Goal: Transaction & Acquisition: Purchase product/service

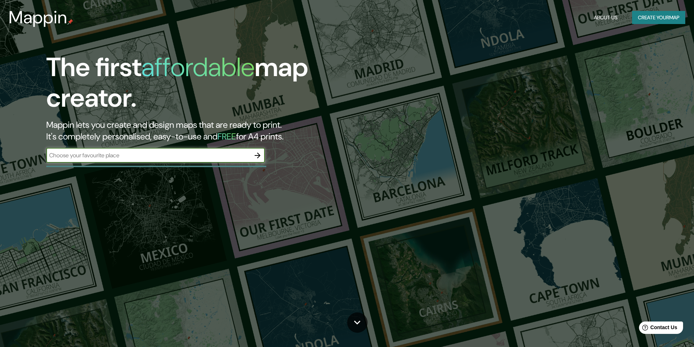
click at [112, 154] on input "text" at bounding box center [148, 155] width 204 height 8
type input "p"
click at [82, 220] on div "The first affordable map creator. Mappin lets you create and design maps that a…" at bounding box center [347, 173] width 694 height 347
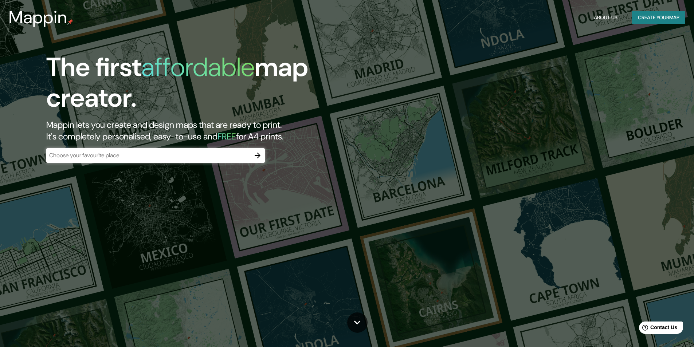
click at [118, 158] on input "text" at bounding box center [148, 155] width 204 height 8
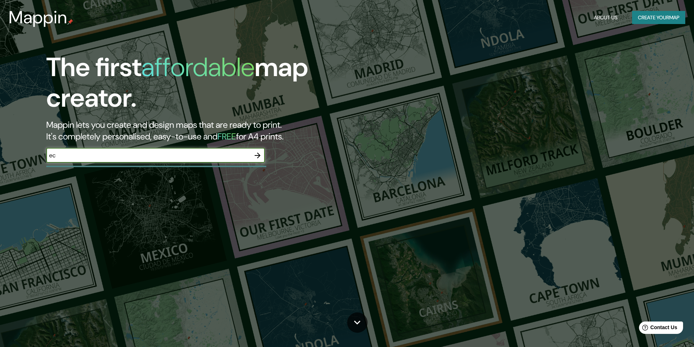
type input "e"
type input "puerto santa ana"
click at [255, 159] on icon "button" at bounding box center [257, 155] width 9 height 9
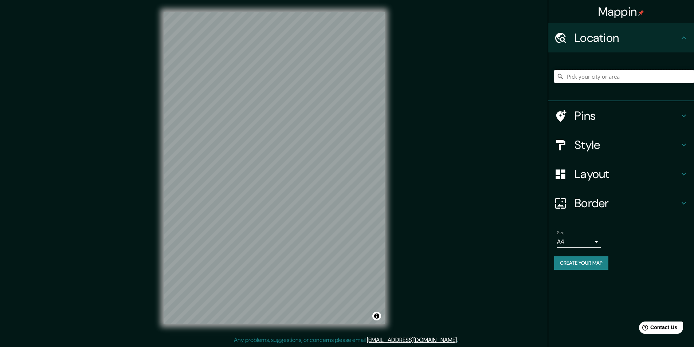
click at [596, 75] on input "Pick your city or area" at bounding box center [624, 76] width 140 height 13
click at [593, 156] on div "Style" at bounding box center [621, 144] width 146 height 29
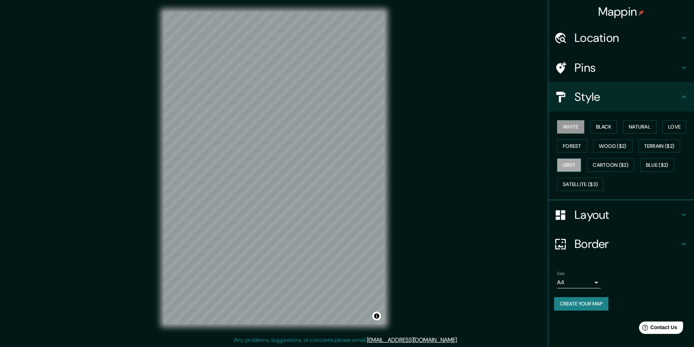
click at [578, 171] on button "Grey" at bounding box center [569, 164] width 24 height 13
click at [614, 166] on button "Cartoon ($2)" at bounding box center [610, 164] width 47 height 13
click at [563, 103] on icon at bounding box center [560, 97] width 13 height 13
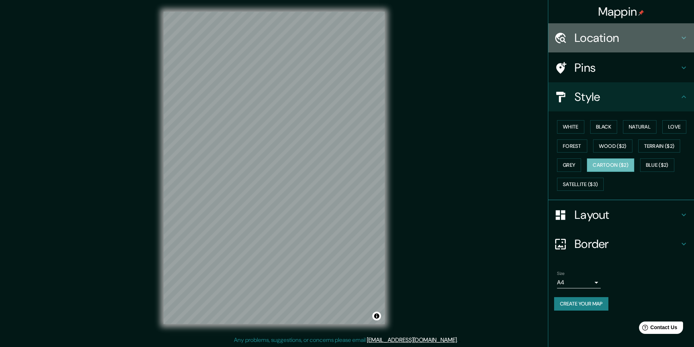
click at [602, 37] on h4 "Location" at bounding box center [626, 38] width 105 height 15
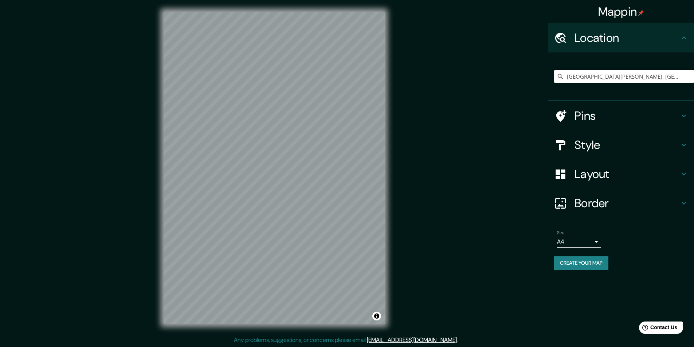
click at [595, 74] on input "Calle Santa Ana, Guayaquil - Guayas, 0906, Ecuador" at bounding box center [624, 76] width 140 height 13
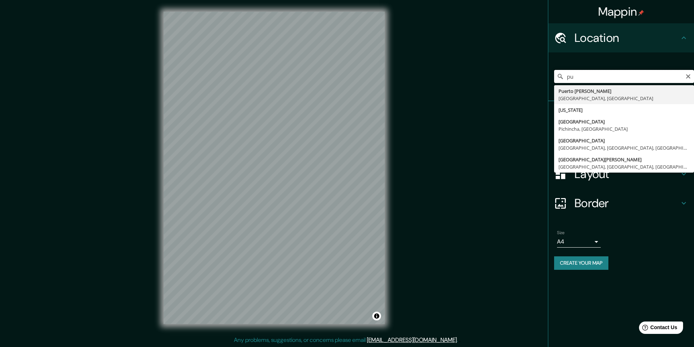
type input "p"
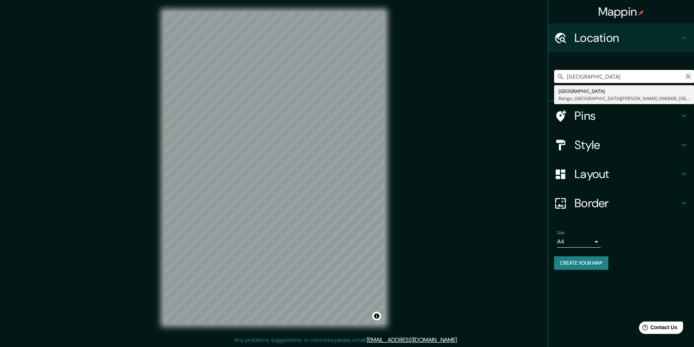
type input "los arcos plaza guayaquil"
click at [686, 73] on button "Clear" at bounding box center [688, 75] width 6 height 7
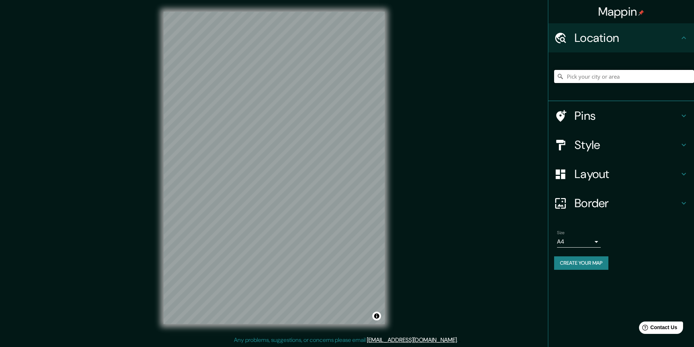
click at [667, 79] on input "Pick your city or area" at bounding box center [624, 76] width 140 height 13
click at [597, 74] on input "Pick your city or area" at bounding box center [624, 76] width 140 height 13
click at [612, 81] on input "Pick your city or area" at bounding box center [624, 76] width 140 height 13
paste input "[GEOGRAPHIC_DATA][PERSON_NAME]"
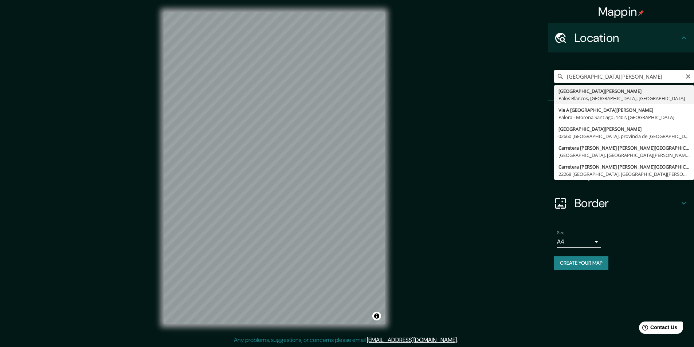
click at [641, 76] on input "[GEOGRAPHIC_DATA][PERSON_NAME]" at bounding box center [624, 76] width 140 height 13
drag, startPoint x: 641, startPoint y: 76, endPoint x: 621, endPoint y: 75, distance: 20.1
click at [621, 75] on input "[GEOGRAPHIC_DATA][PERSON_NAME]" at bounding box center [624, 76] width 140 height 13
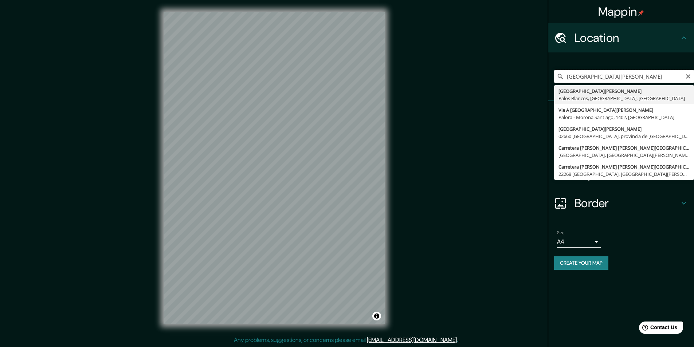
type input "[GEOGRAPHIC_DATA][PERSON_NAME]"
click at [635, 260] on div "Create your map" at bounding box center [621, 262] width 134 height 13
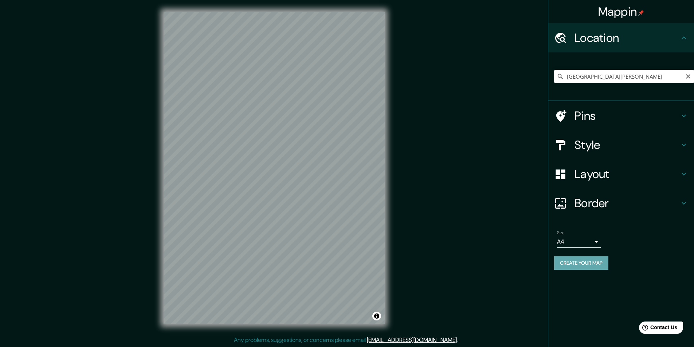
click at [585, 266] on button "Create your map" at bounding box center [581, 262] width 54 height 13
click at [630, 76] on input "[GEOGRAPHIC_DATA][PERSON_NAME]" at bounding box center [624, 76] width 140 height 13
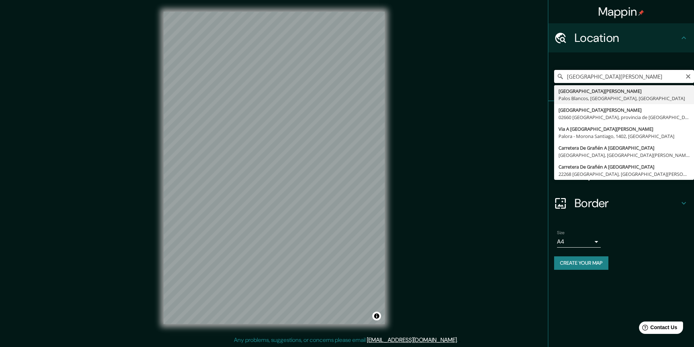
drag, startPoint x: 632, startPoint y: 78, endPoint x: 487, endPoint y: 91, distance: 145.2
click at [487, 91] on div "Mappin Location [GEOGRAPHIC_DATA][PERSON_NAME] [GEOGRAPHIC_DATA][PERSON_NAME], …" at bounding box center [347, 173] width 694 height 347
click at [490, 89] on div "Mappin Location [GEOGRAPHIC_DATA] [GEOGRAPHIC_DATA] [GEOGRAPHIC_DATA], [GEOGRAP…" at bounding box center [347, 173] width 694 height 347
click at [613, 79] on input "[GEOGRAPHIC_DATA]" at bounding box center [624, 76] width 140 height 13
type input "[GEOGRAPHIC_DATA], [GEOGRAPHIC_DATA], [GEOGRAPHIC_DATA]"
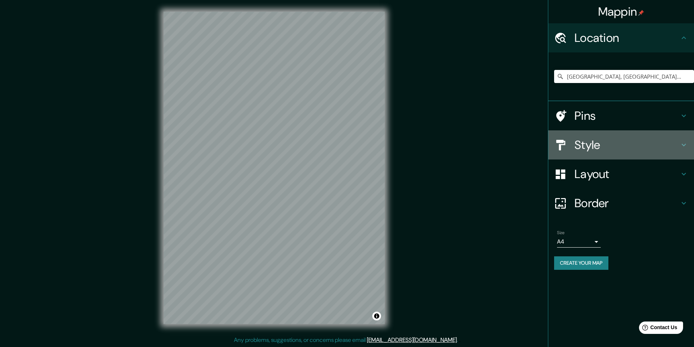
click at [628, 148] on h4 "Style" at bounding box center [626, 145] width 105 height 15
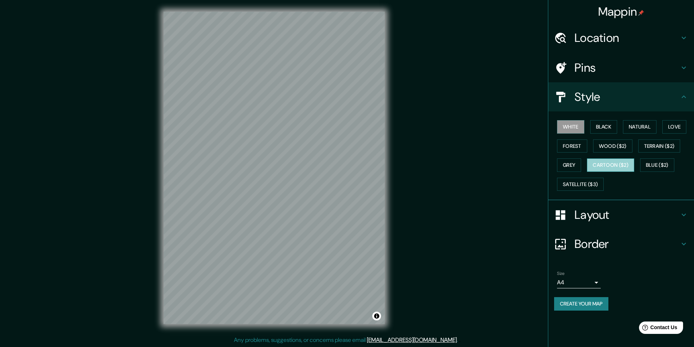
click at [629, 167] on button "Cartoon ($2)" at bounding box center [610, 164] width 47 height 13
click at [604, 146] on button "Wood ($2)" at bounding box center [612, 145] width 39 height 13
click at [610, 164] on button "Cartoon ($2)" at bounding box center [610, 164] width 47 height 13
click at [657, 144] on button "Terrain ($2)" at bounding box center [659, 145] width 42 height 13
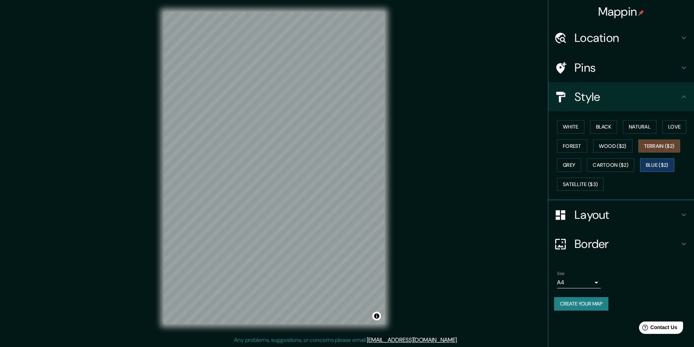
click at [645, 167] on button "Blue ($2)" at bounding box center [657, 164] width 34 height 13
click at [676, 123] on button "Love" at bounding box center [674, 126] width 24 height 13
click at [652, 129] on button "Natural" at bounding box center [640, 126] width 34 height 13
click at [583, 128] on button "White" at bounding box center [570, 126] width 27 height 13
click at [599, 127] on button "Black" at bounding box center [603, 126] width 27 height 13
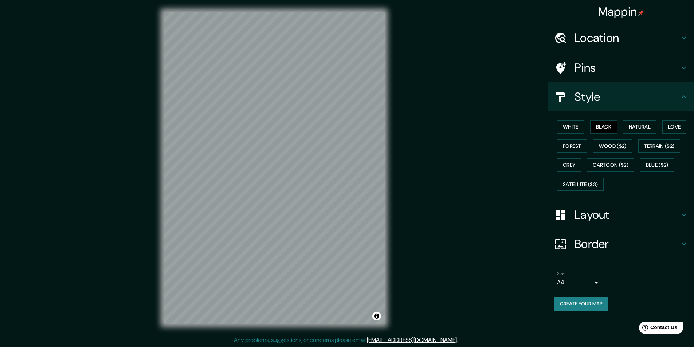
click at [606, 154] on div "White Black Natural Love Forest Wood ($2) Terrain ($2) Grey Cartoon ($2) Blue (…" at bounding box center [624, 155] width 140 height 76
click at [615, 143] on button "Wood ($2)" at bounding box center [612, 145] width 39 height 13
click at [575, 146] on button "Forest" at bounding box center [572, 145] width 30 height 13
click at [611, 165] on button "Cartoon ($2)" at bounding box center [610, 164] width 47 height 13
click at [572, 163] on button "Grey" at bounding box center [569, 164] width 24 height 13
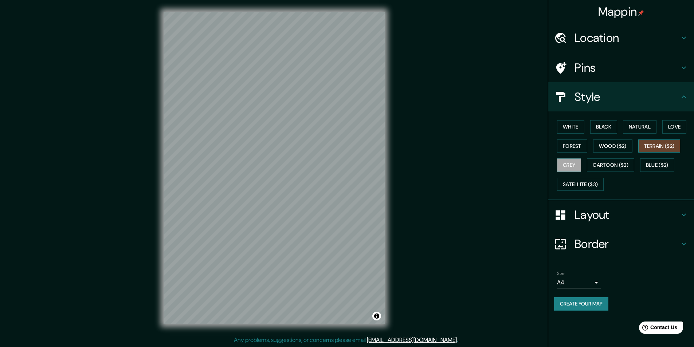
click at [653, 144] on button "Terrain ($2)" at bounding box center [659, 145] width 42 height 13
click at [659, 164] on button "Blue ($2)" at bounding box center [657, 164] width 34 height 13
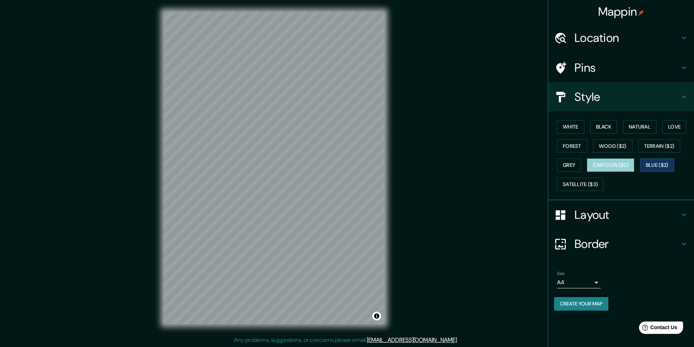
click at [623, 167] on button "Cartoon ($2)" at bounding box center [610, 164] width 47 height 13
click at [612, 143] on button "Wood ($2)" at bounding box center [612, 145] width 39 height 13
click at [613, 159] on button "Cartoon ($2)" at bounding box center [610, 164] width 47 height 13
click at [386, 103] on div "© Mapbox © OpenStreetMap Improve this map" at bounding box center [274, 168] width 244 height 336
click at [400, 235] on div "Mappin Location [GEOGRAPHIC_DATA], [GEOGRAPHIC_DATA], [GEOGRAPHIC_DATA] Pins St…" at bounding box center [347, 173] width 694 height 347
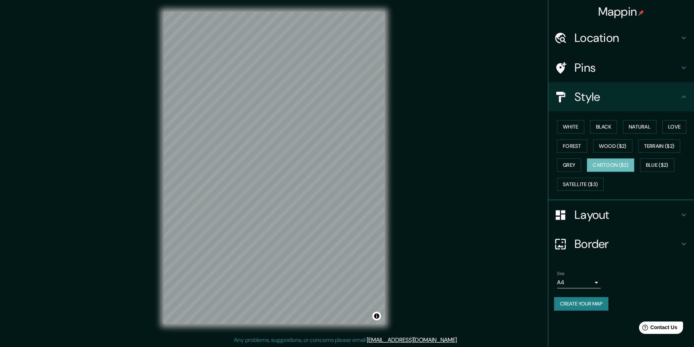
click at [156, 209] on div "© Mapbox © OpenStreetMap Improve this map" at bounding box center [274, 168] width 244 height 336
click at [381, 170] on div "Mappin Location [GEOGRAPHIC_DATA], [GEOGRAPHIC_DATA], [GEOGRAPHIC_DATA] Pins St…" at bounding box center [347, 173] width 694 height 347
